Goal: Register for event/course

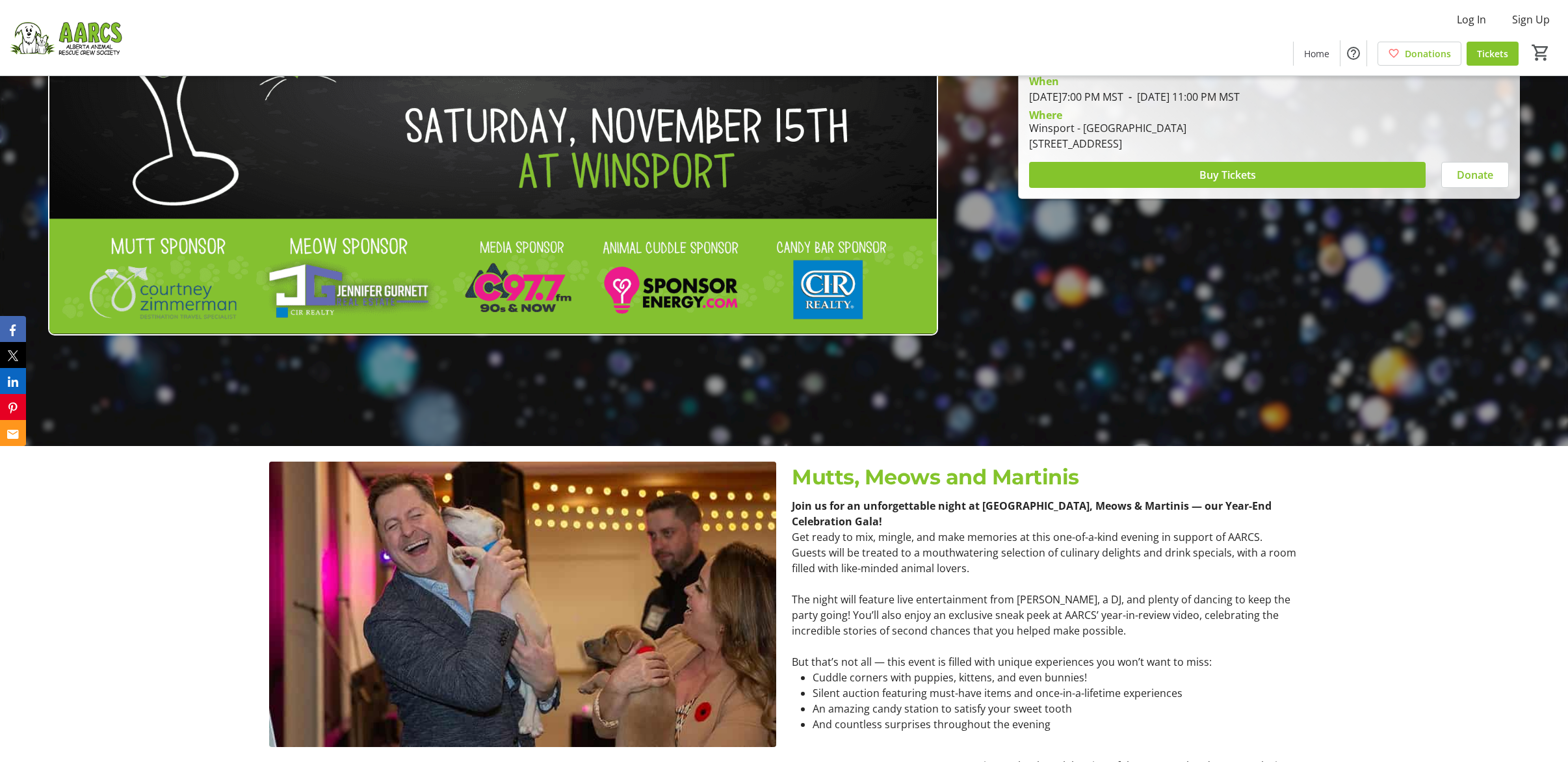
scroll to position [318, 0]
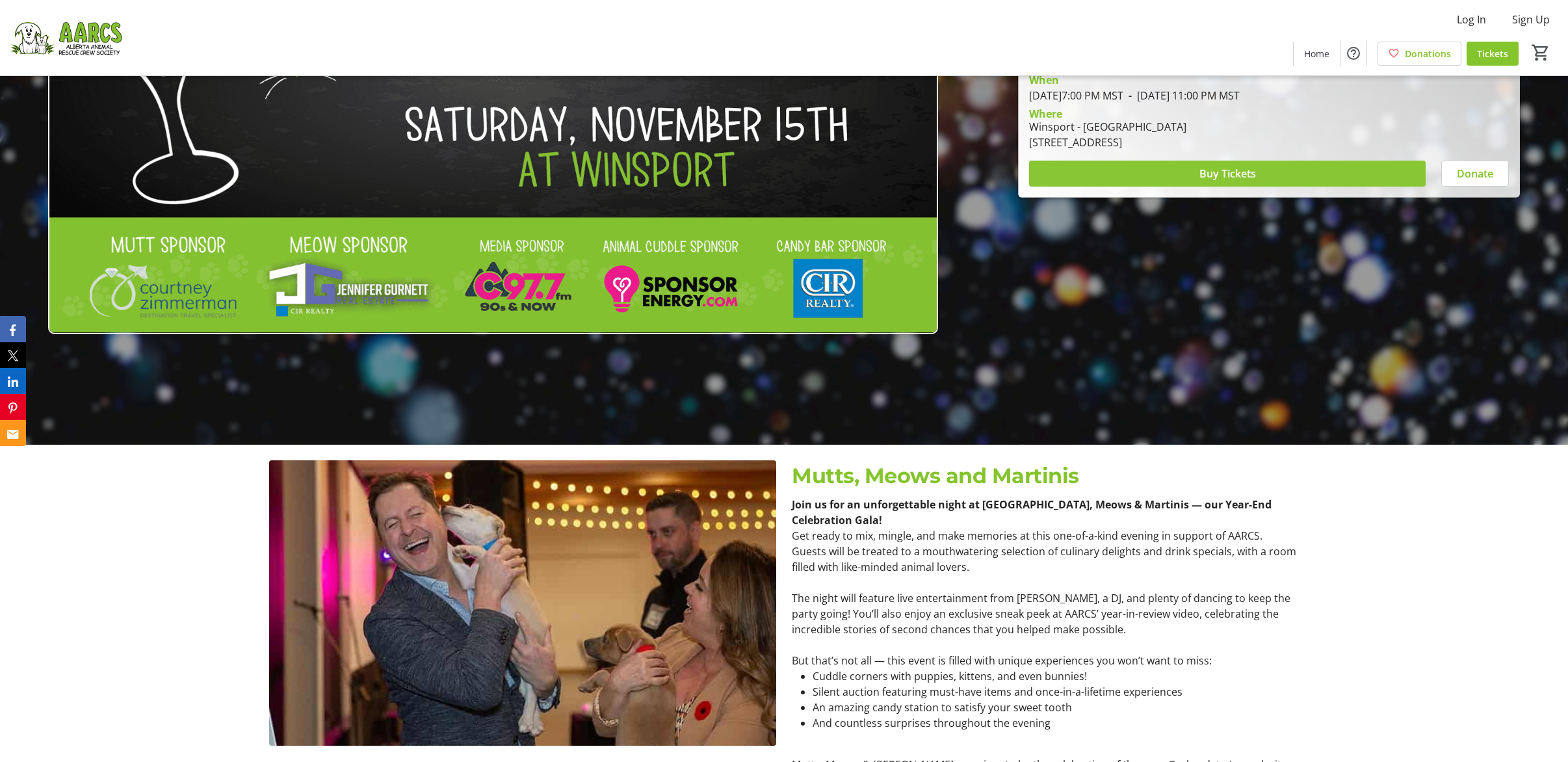
click at [1089, 176] on span at bounding box center [1227, 174] width 397 height 31
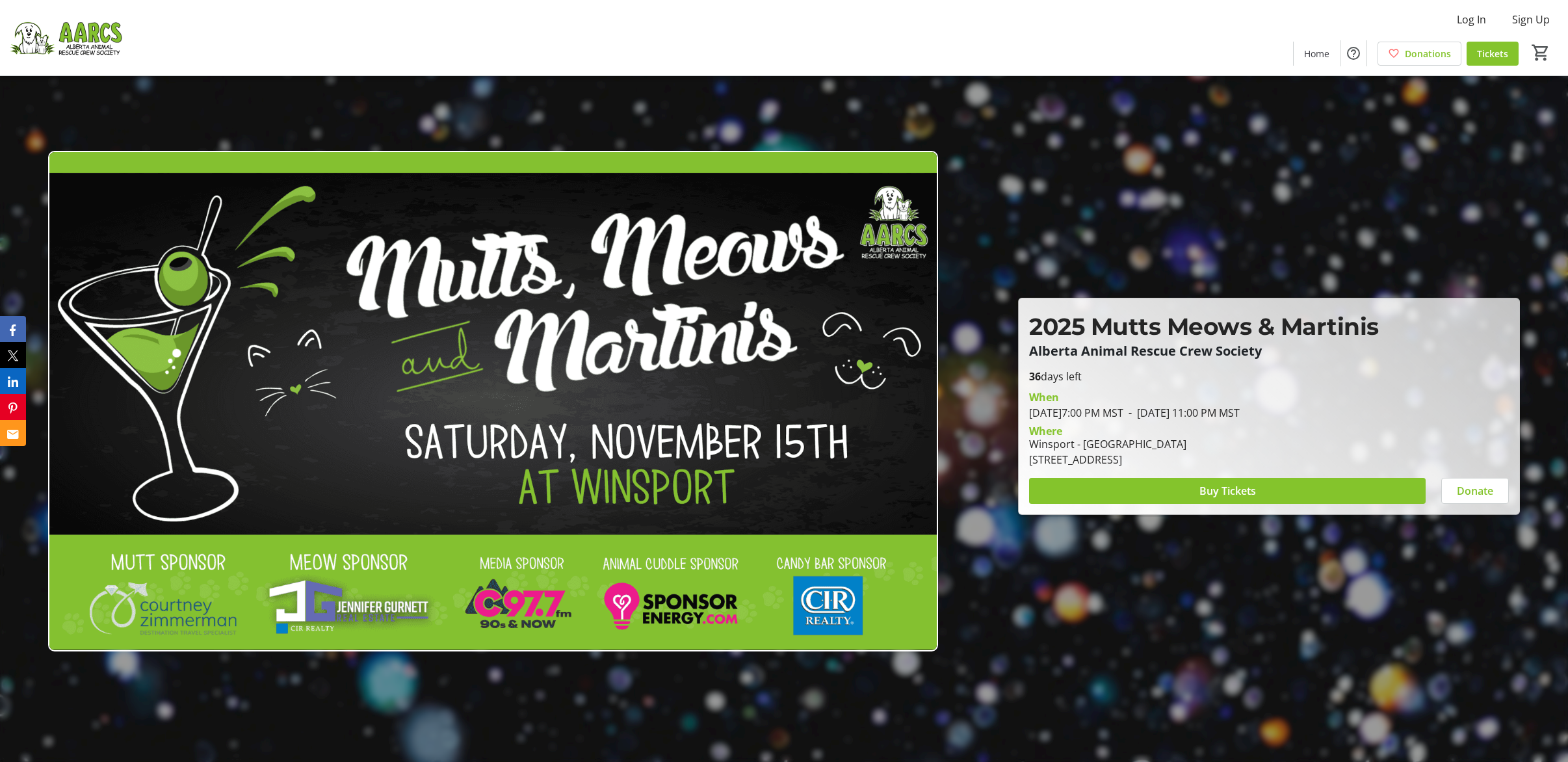
click at [500, 299] on img at bounding box center [492, 401] width 890 height 501
click at [1148, 490] on span at bounding box center [1227, 491] width 397 height 31
